Goal: Navigation & Orientation: Find specific page/section

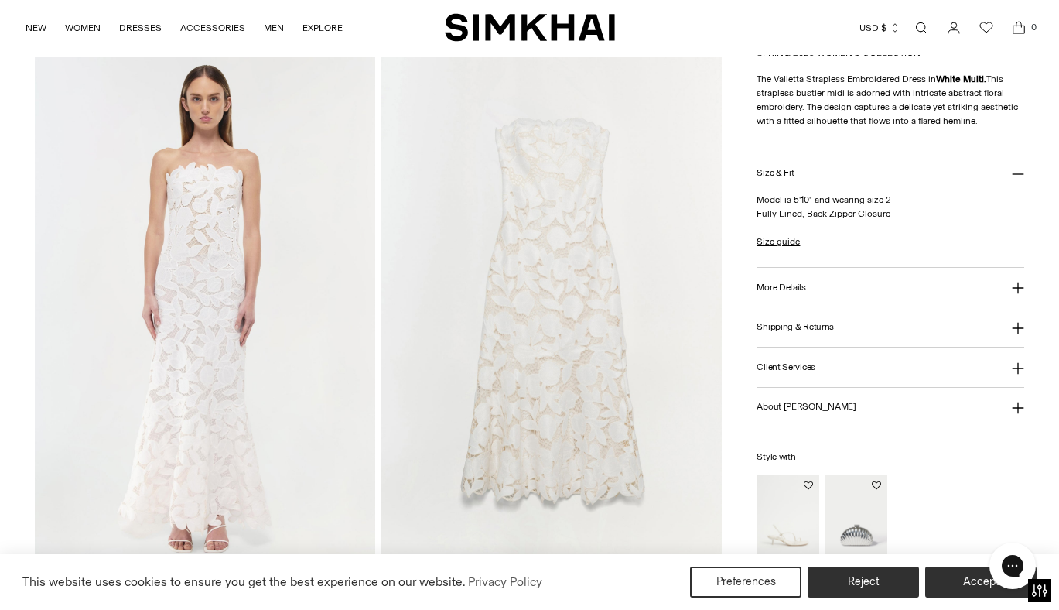
scroll to position [1077, 0]
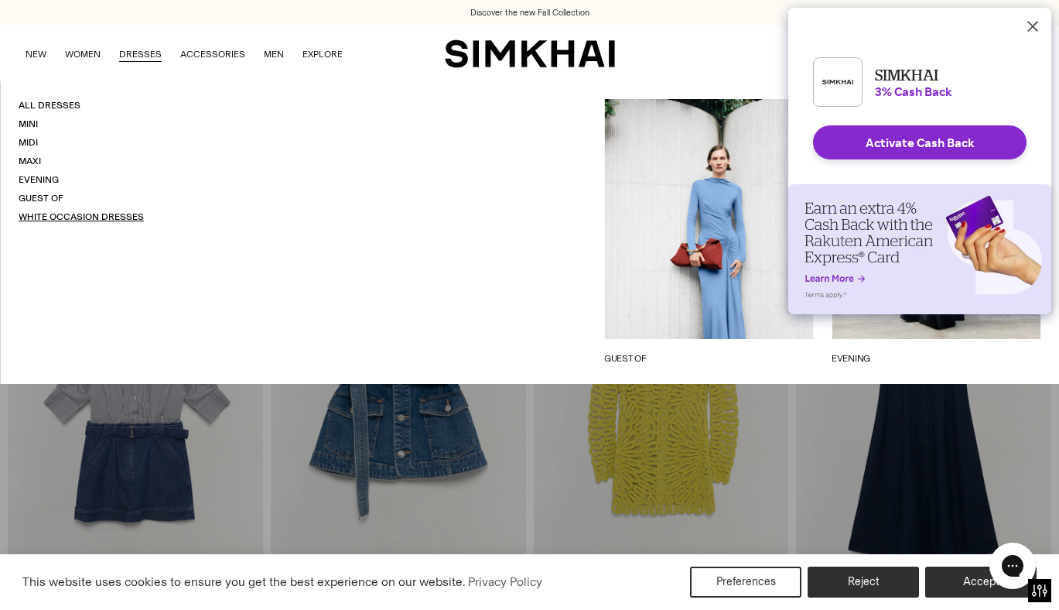
click at [47, 217] on link "White Occasion Dresses" at bounding box center [81, 216] width 125 height 11
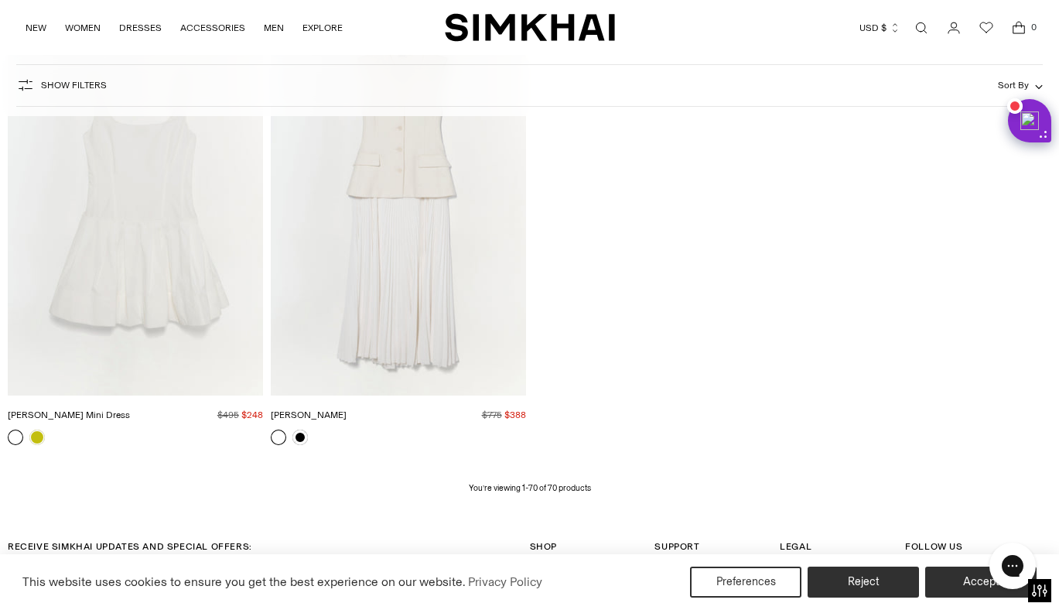
scroll to position [8076, 0]
